Goal: Check status: Check status

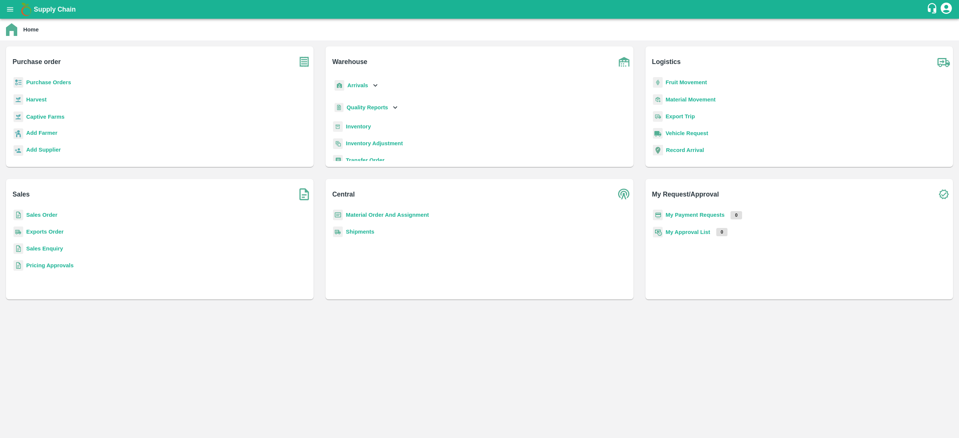
click at [709, 217] on b "My Payment Requests" at bounding box center [694, 215] width 59 height 6
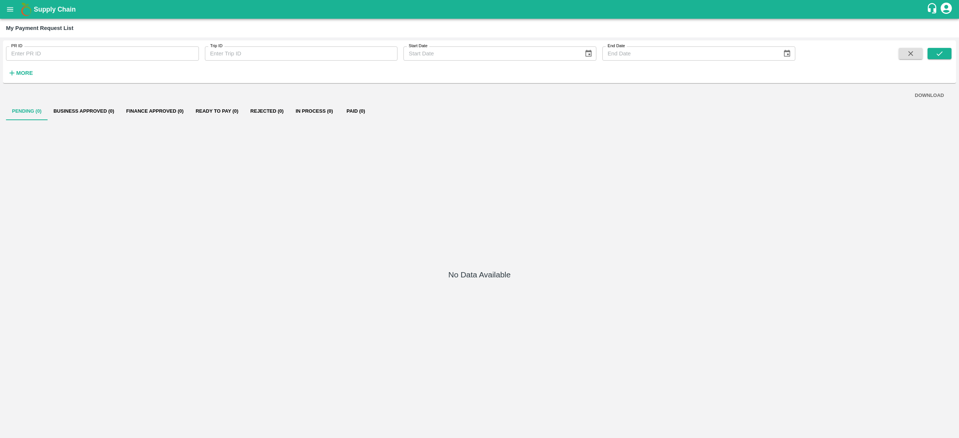
click at [160, 55] on input "PR ID" at bounding box center [102, 53] width 193 height 14
paste input "60809"
type input "60809"
click at [934, 54] on button "submit" at bounding box center [939, 53] width 24 height 11
drag, startPoint x: 152, startPoint y: 57, endPoint x: 0, endPoint y: 54, distance: 152.1
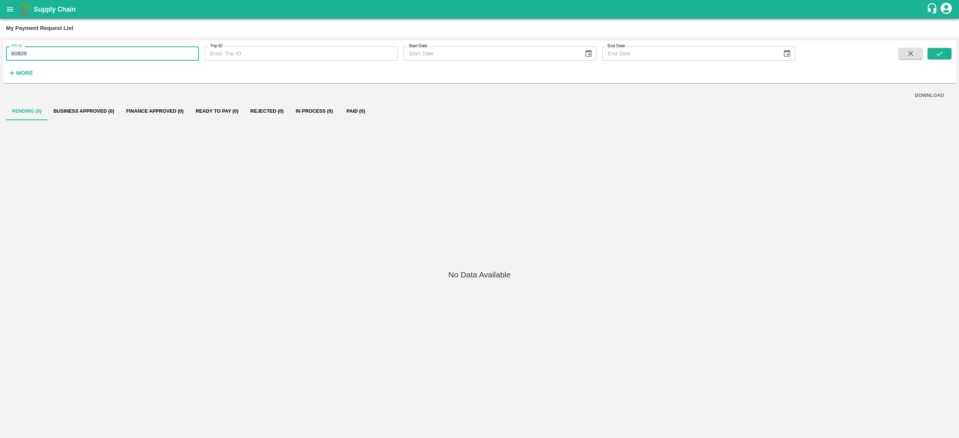
click at [0, 54] on div "PR ID 60809 PR ID Trip ID Trip ID Start Date Start Date End Date End Date More …" at bounding box center [479, 237] width 959 height 401
paste input "text"
type input "37285"
click at [949, 53] on button "submit" at bounding box center [939, 53] width 24 height 11
click at [4, 13] on button "open drawer" at bounding box center [9, 9] width 17 height 17
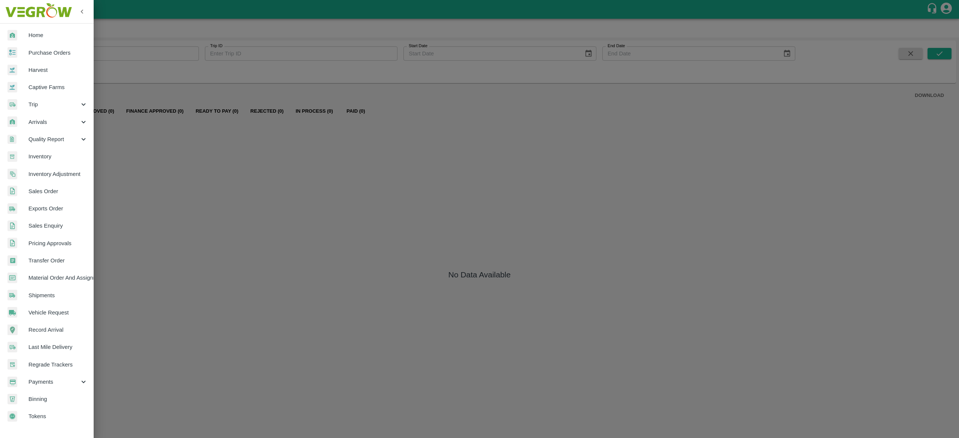
click at [67, 58] on link "Purchase Orders" at bounding box center [47, 52] width 94 height 17
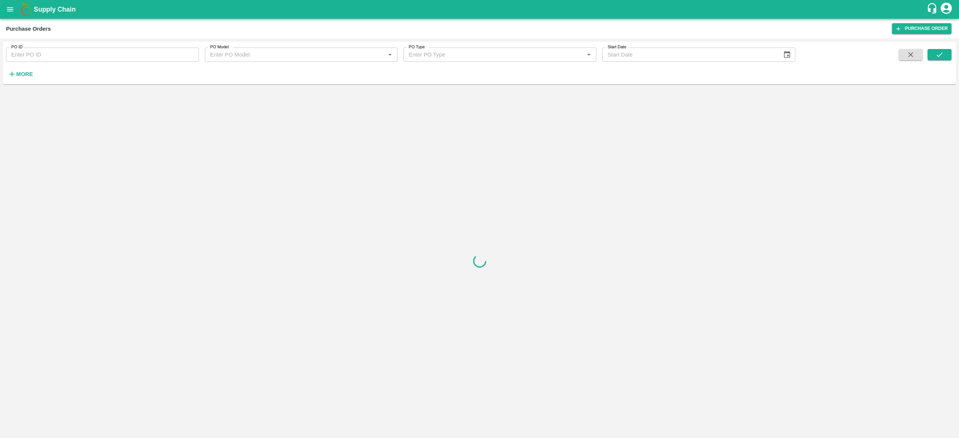
click at [77, 57] on input "PO ID" at bounding box center [102, 55] width 193 height 14
paste input "37285"
click at [948, 52] on button "submit" at bounding box center [939, 54] width 24 height 11
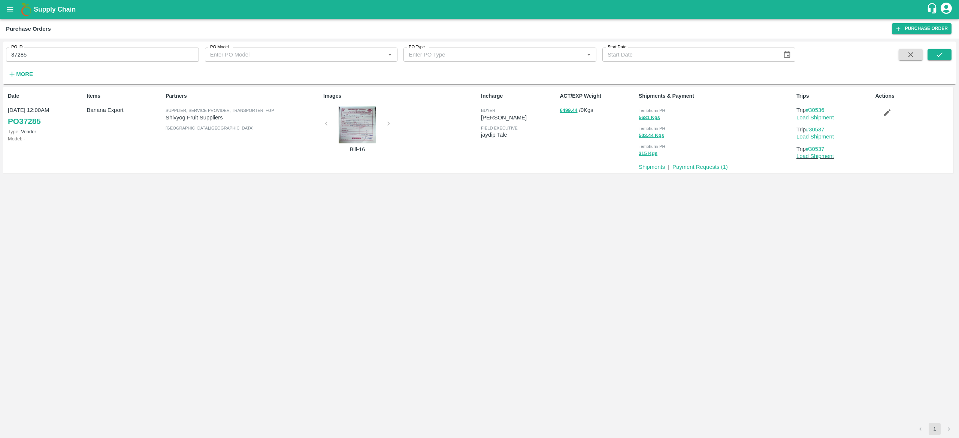
click at [125, 134] on div "Items Banana Export" at bounding box center [123, 130] width 79 height 82
click at [19, 118] on link "PO 37285" at bounding box center [24, 121] width 33 height 13
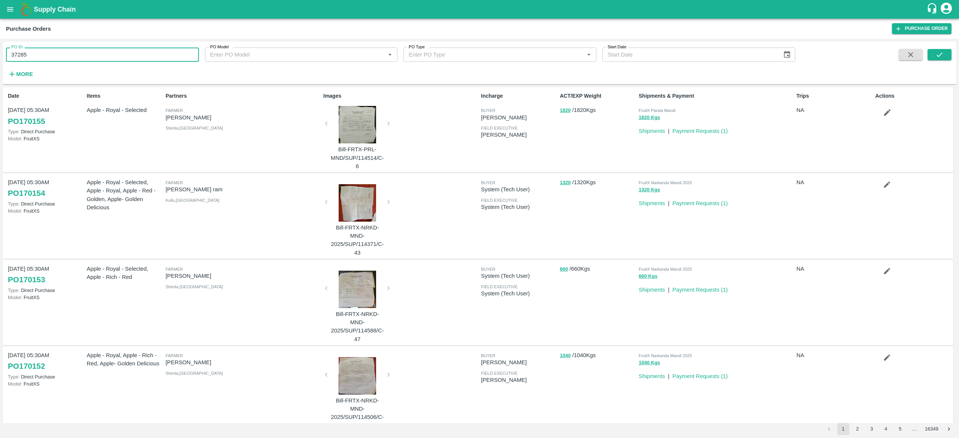
drag, startPoint x: 109, startPoint y: 56, endPoint x: 0, endPoint y: 39, distance: 110.8
click at [0, 39] on div "PO ID 37285 PO ID PO Model PO Model   * PO Type PO Type   * Start Date Start Da…" at bounding box center [479, 239] width 959 height 400
paste input "text"
type input "37550"
click at [931, 61] on span at bounding box center [939, 64] width 24 height 31
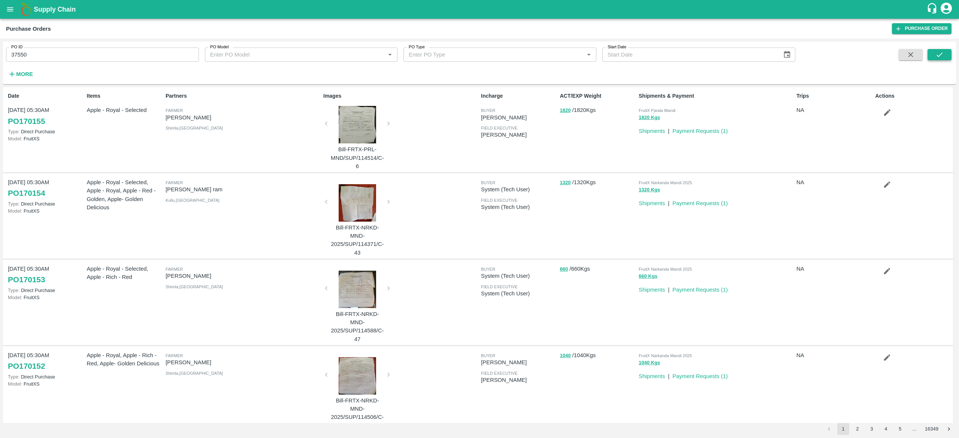
click at [934, 57] on button "submit" at bounding box center [939, 54] width 24 height 11
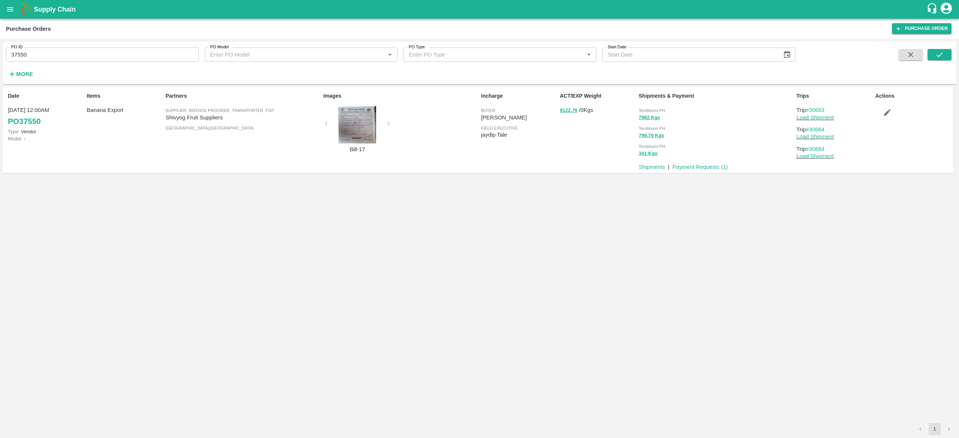
click at [22, 124] on link "PO 37550" at bounding box center [24, 121] width 33 height 13
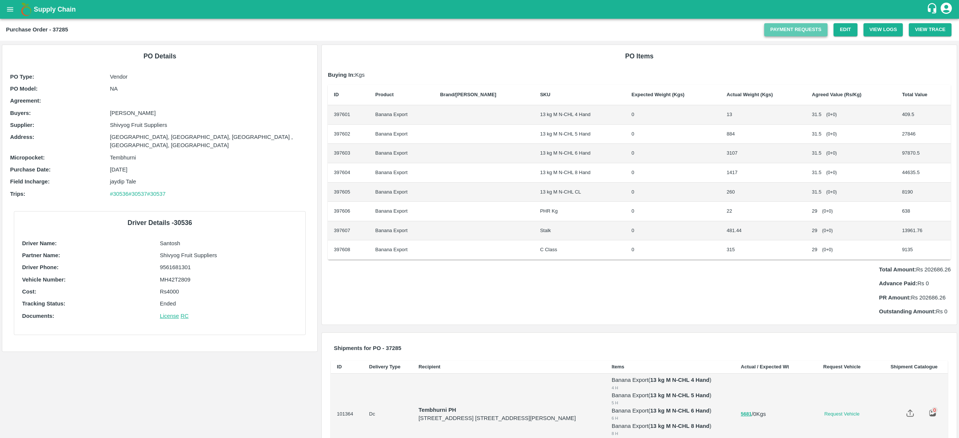
click at [792, 36] on link "Payment Requests" at bounding box center [795, 29] width 63 height 13
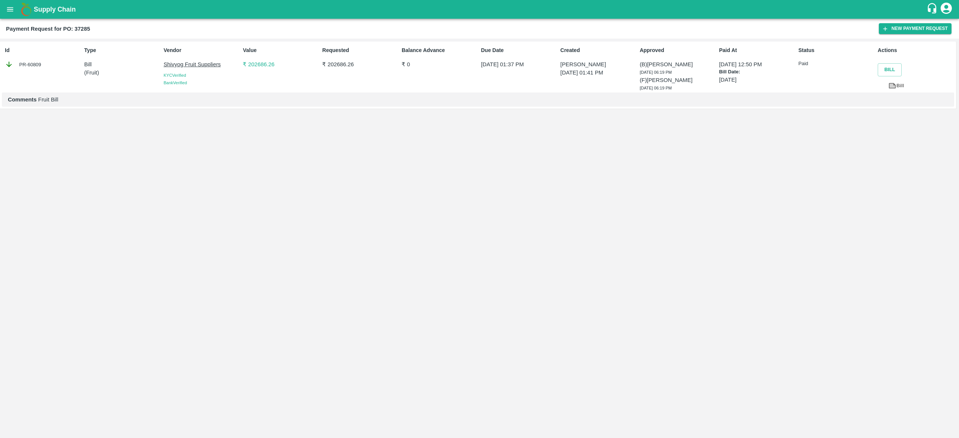
click at [94, 69] on p "( Fruit )" at bounding box center [122, 73] width 76 height 8
click at [195, 64] on p "Shivyog Fruit Suppliers" at bounding box center [202, 64] width 76 height 8
click at [9, 61] on icon at bounding box center [9, 64] width 8 height 8
drag, startPoint x: 48, startPoint y: 64, endPoint x: 48, endPoint y: 69, distance: 4.1
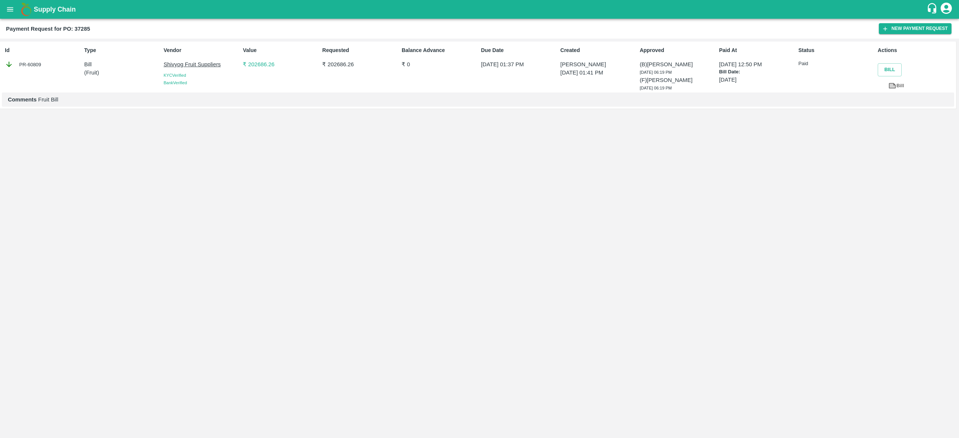
click at [48, 69] on div "PR-60809" at bounding box center [43, 64] width 76 height 8
drag, startPoint x: 50, startPoint y: 69, endPoint x: 34, endPoint y: 70, distance: 16.1
click at [34, 70] on div "Id PR-60809" at bounding box center [41, 67] width 79 height 49
click at [27, 69] on div "PR-60809" at bounding box center [43, 64] width 76 height 8
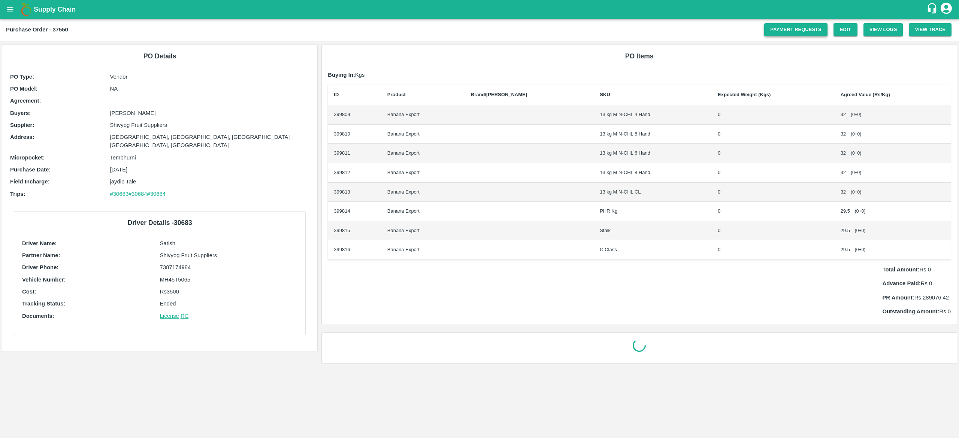
click at [780, 30] on link "Payment Requests" at bounding box center [795, 29] width 63 height 13
